Goal: Check status: Check status

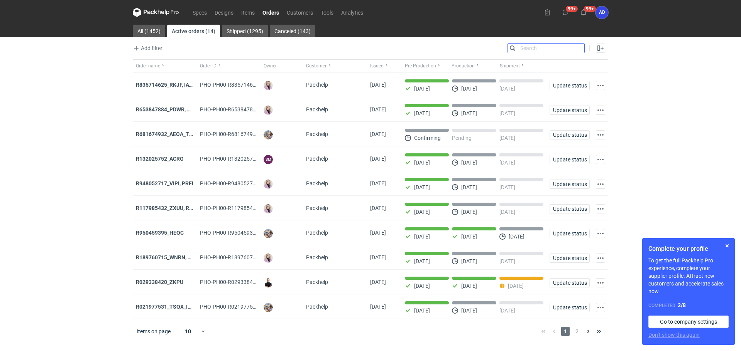
click at [576, 45] on input "Search" at bounding box center [546, 48] width 76 height 9
click at [547, 47] on input "Search" at bounding box center [546, 48] width 76 height 9
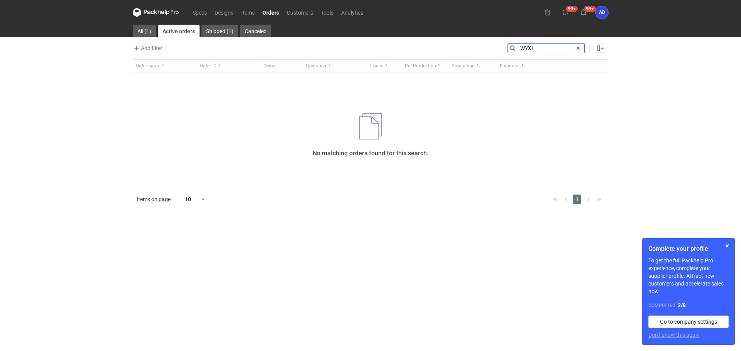
click at [547, 47] on input "WYXI" at bounding box center [546, 48] width 76 height 9
type input "WYXI"
click at [272, 12] on link "Orders" at bounding box center [270, 12] width 24 height 9
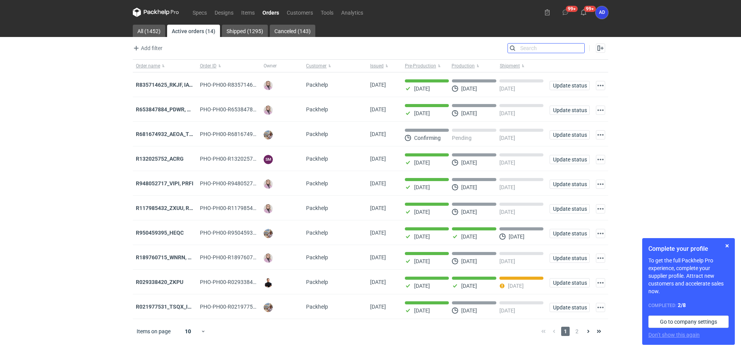
click at [533, 47] on input "Search" at bounding box center [546, 48] width 76 height 9
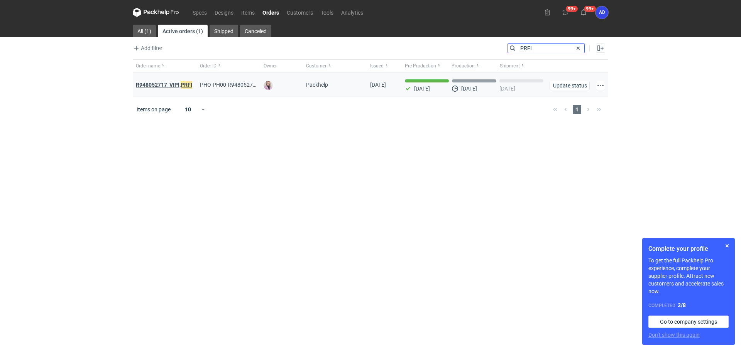
type input "PRFI"
click at [167, 86] on strong "R948052717_VIPI, PRFI" at bounding box center [164, 85] width 56 height 8
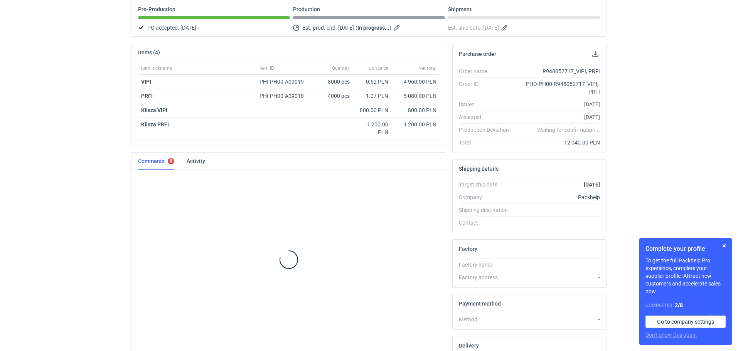
scroll to position [105, 0]
